Goal: Navigation & Orientation: Find specific page/section

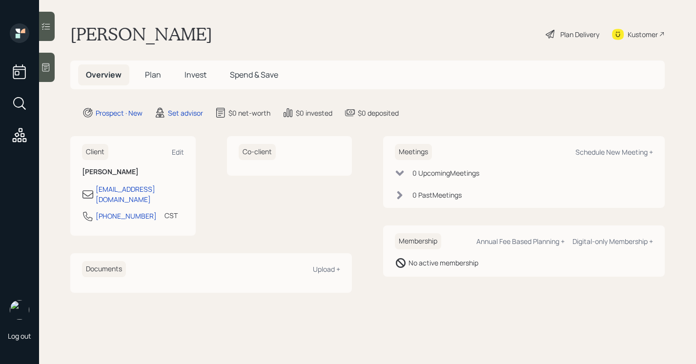
click at [54, 73] on div at bounding box center [47, 67] width 16 height 29
